Goal: Task Accomplishment & Management: Manage account settings

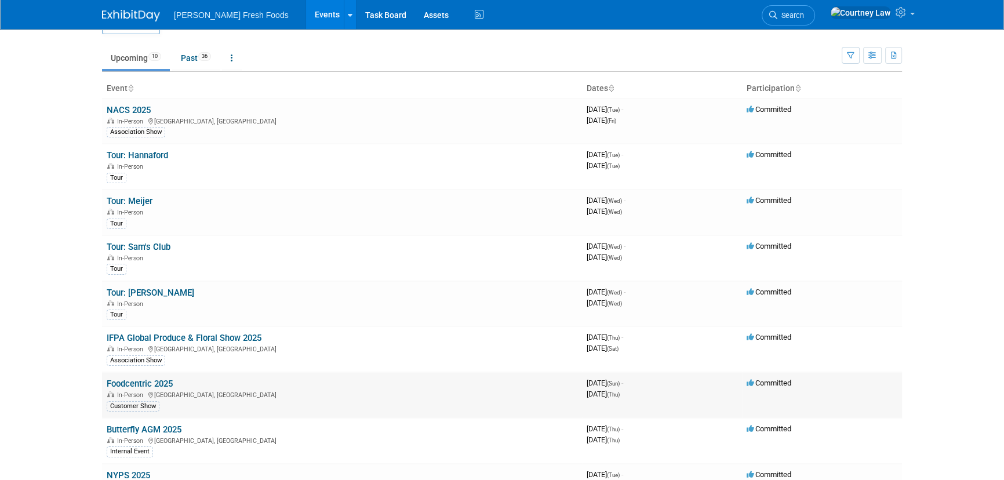
scroll to position [52, 0]
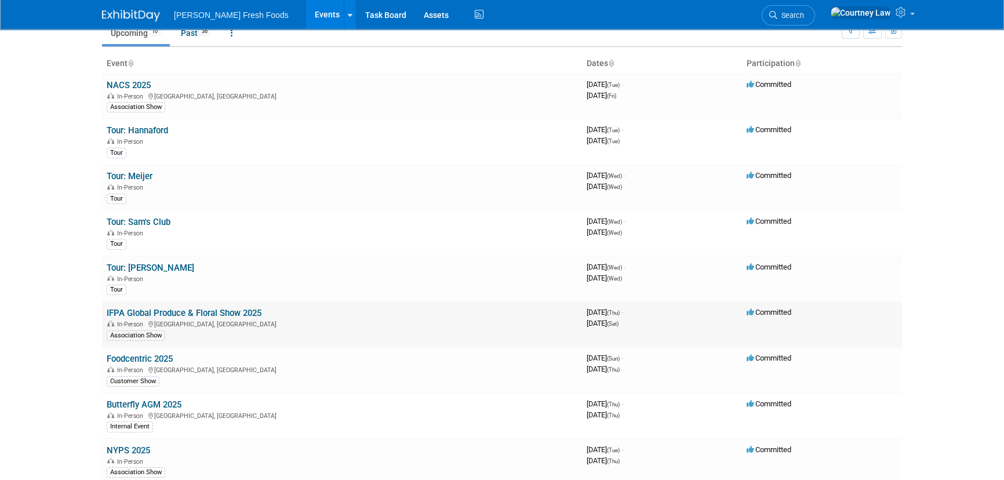
click at [167, 309] on link "IFPA Global Produce & Floral Show 2025" at bounding box center [184, 313] width 155 height 10
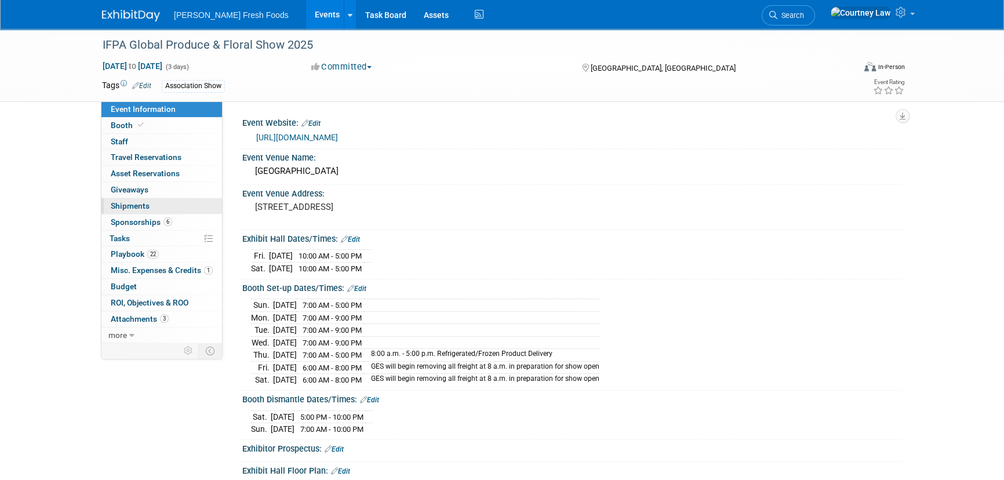
click at [157, 198] on link "0 Shipments 0" at bounding box center [161, 206] width 121 height 16
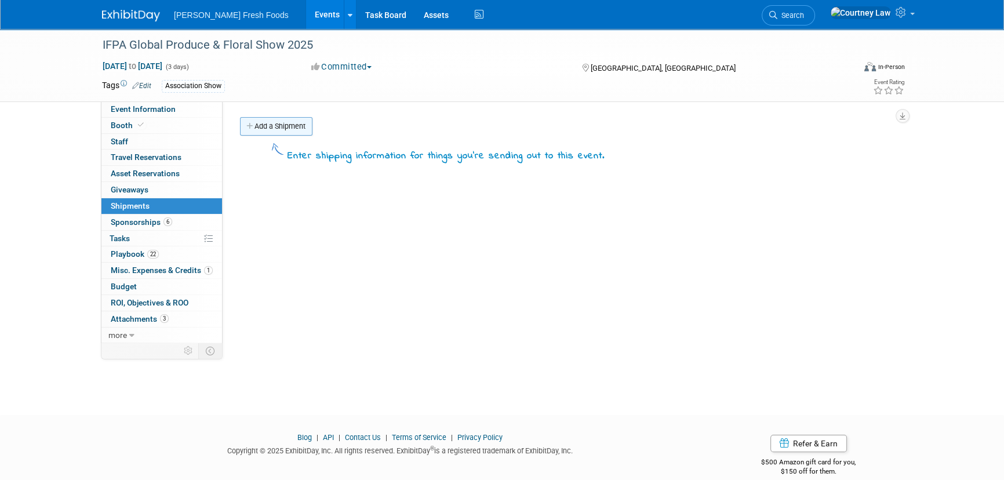
click at [280, 122] on link "Add a Shipment" at bounding box center [276, 126] width 72 height 19
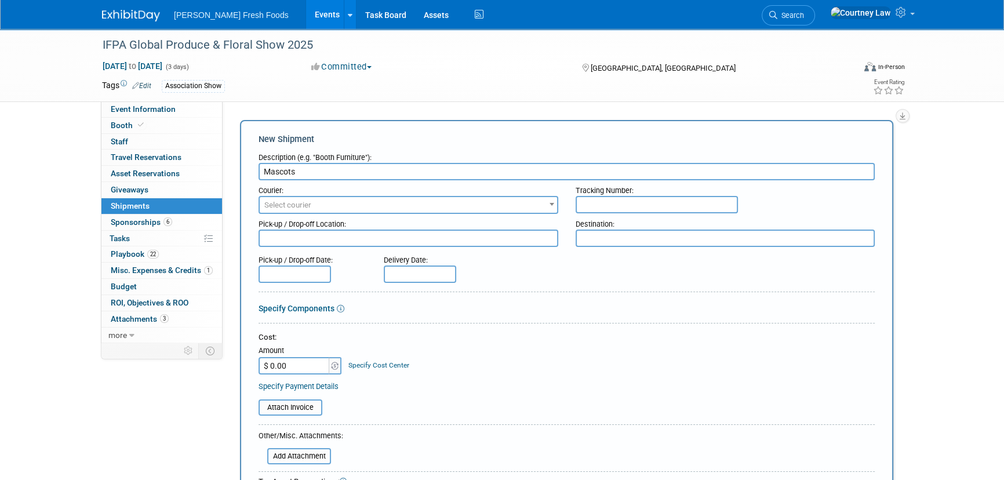
type input "Mascots"
drag, startPoint x: 747, startPoint y: 250, endPoint x: 751, endPoint y: 233, distance: 17.3
click at [748, 247] on form "Description (e.g. "Booth Furniture"): Mascots Courier: 007EX 17 Post Service (1…" at bounding box center [566, 384] width 616 height 474
click at [751, 231] on textarea at bounding box center [725, 237] width 300 height 17
type textarea "J"
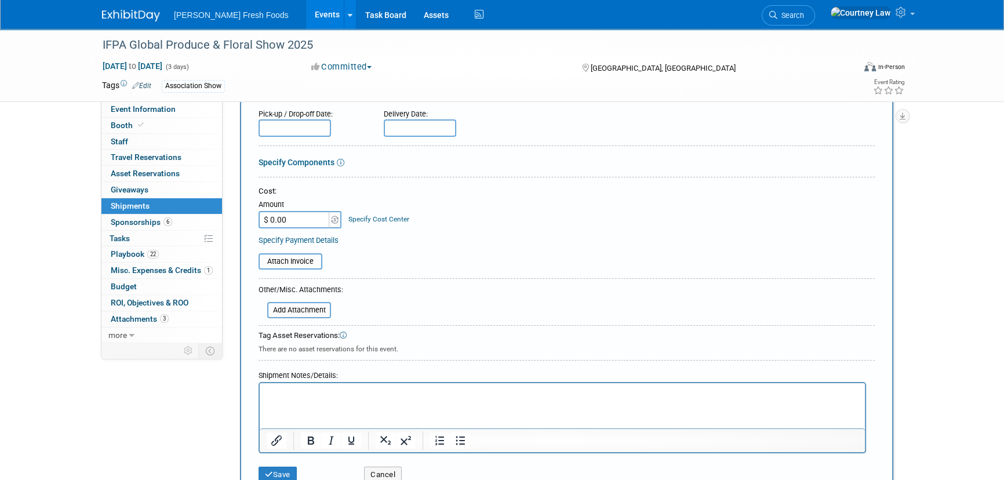
scroll to position [158, 0]
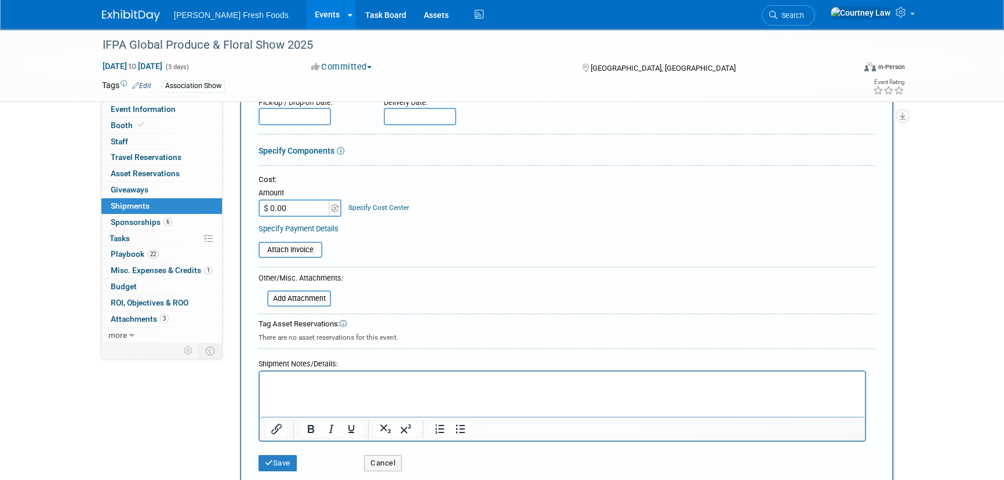
type textarea "Hilton Anaheim"
click at [276, 219] on div "Cost: Amount $ 0.00 Specify Cost Center Cost Center -- Not Specified --" at bounding box center [566, 203] width 616 height 59
click at [282, 209] on input "$ 0.00" at bounding box center [294, 207] width 72 height 17
type input "$ 29.22"
click at [381, 234] on div "Attach Invoice" at bounding box center [566, 246] width 616 height 24
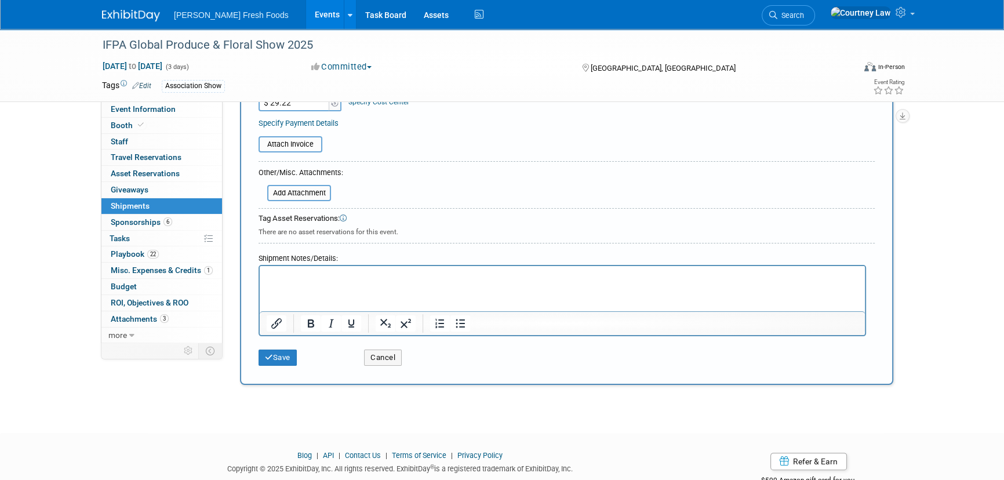
scroll to position [0, 0]
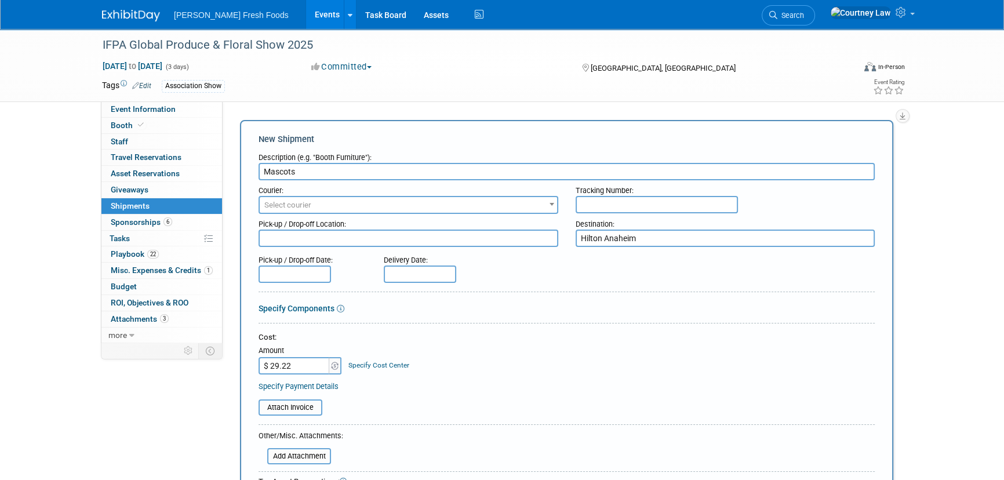
click at [660, 211] on input "text" at bounding box center [656, 204] width 162 height 17
paste input "885050030362"
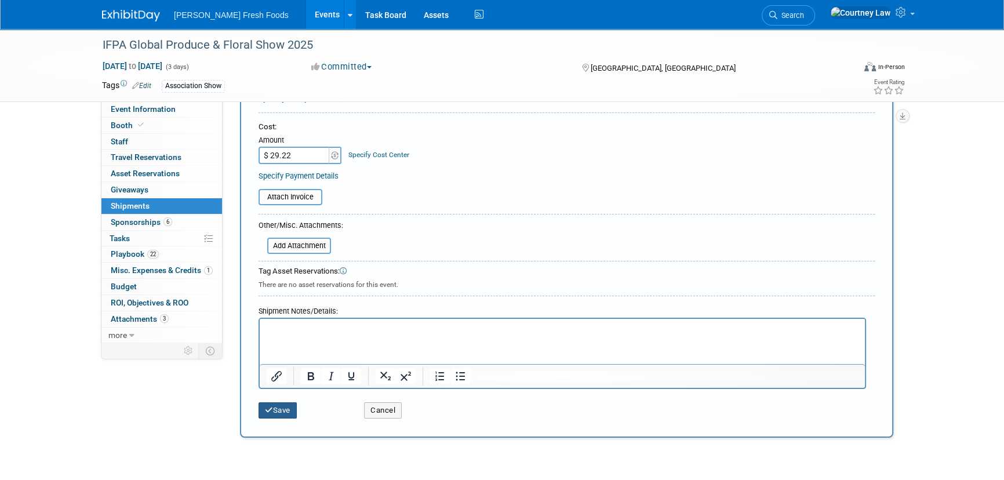
type input "885050030362"
click at [261, 406] on button "Save" at bounding box center [277, 410] width 38 height 16
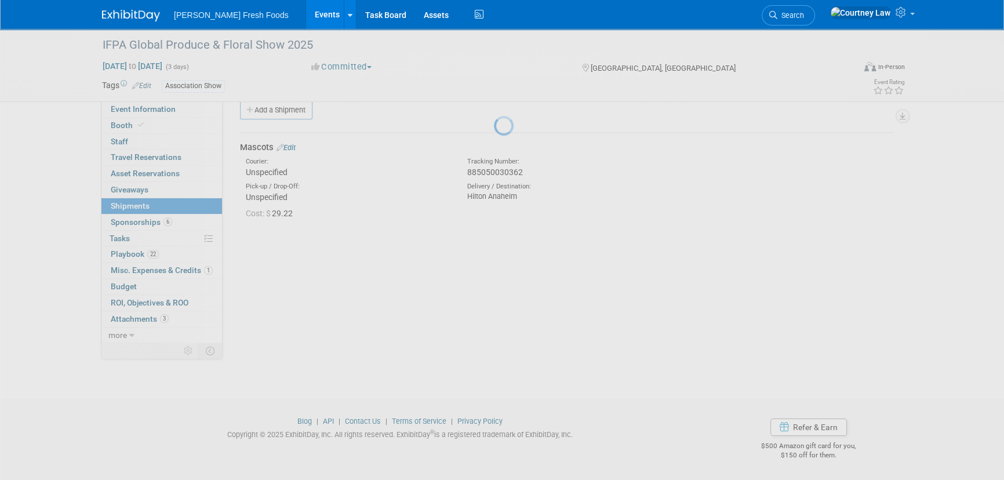
scroll to position [16, 0]
